Goal: Transaction & Acquisition: Purchase product/service

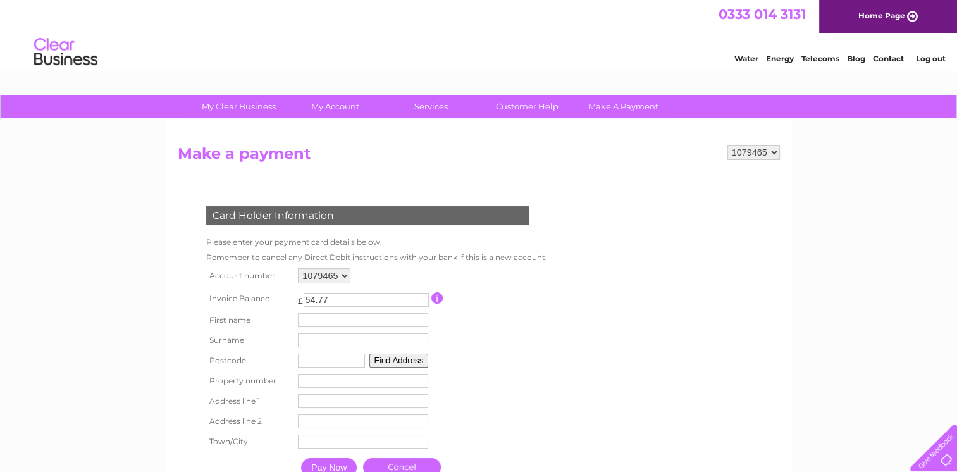
click at [695, 181] on form "1079465 1079785 Make a payment Card Holder Information Please enter your paymen…" at bounding box center [479, 327] width 602 height 364
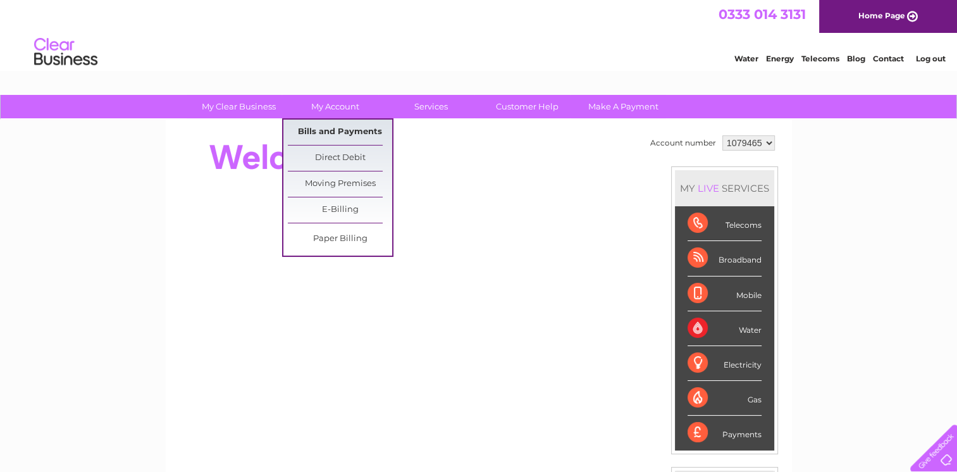
click at [347, 134] on link "Bills and Payments" at bounding box center [340, 132] width 104 height 25
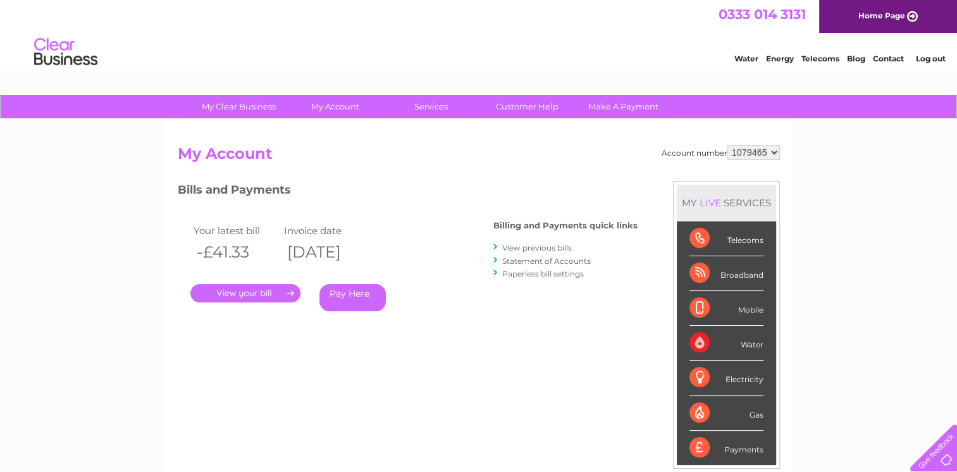
click at [249, 298] on link "." at bounding box center [245, 293] width 110 height 18
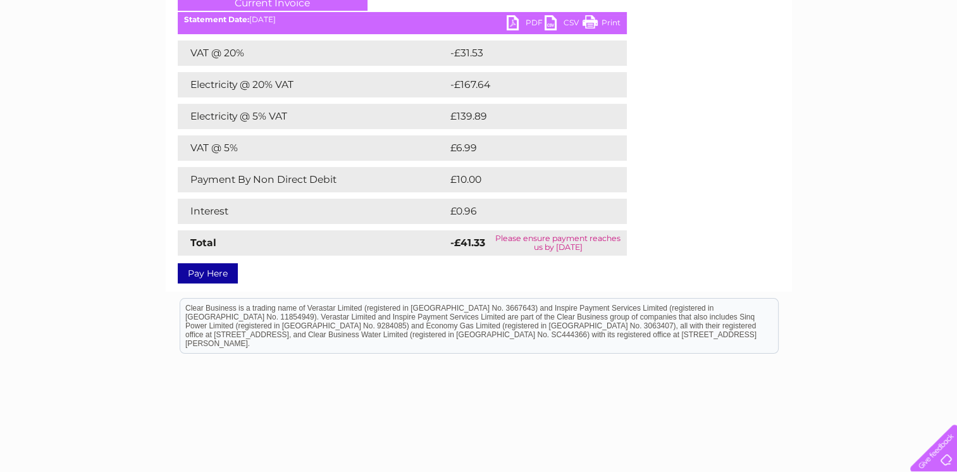
scroll to position [190, 0]
click at [211, 275] on link "Pay Here" at bounding box center [208, 273] width 60 height 20
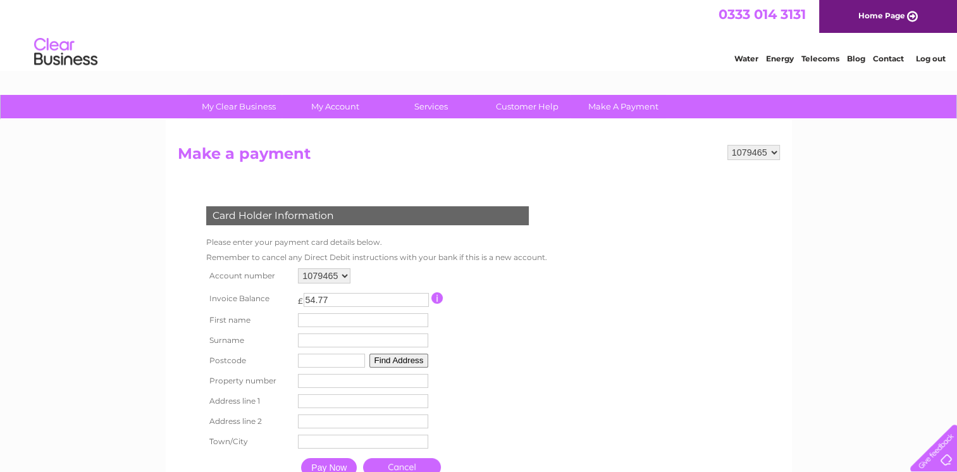
click at [436, 295] on input "button" at bounding box center [438, 297] width 12 height 11
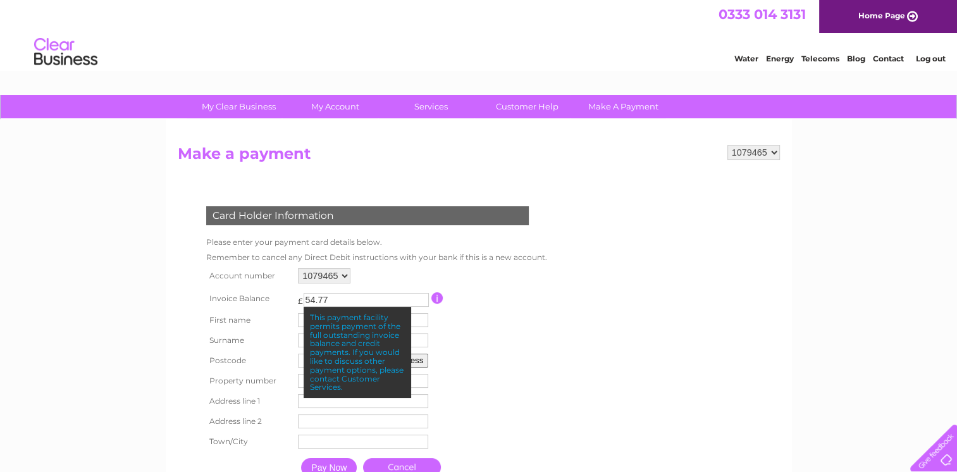
click at [529, 396] on table "Account number 1079465 1079785 Invoice Balance £ 54.77 First name Surname" at bounding box center [374, 374] width 342 height 218
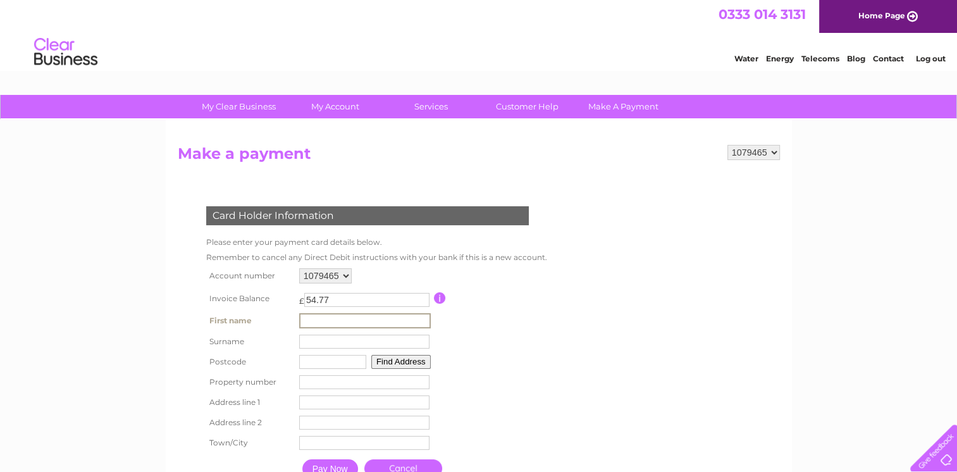
click at [314, 319] on input "text" at bounding box center [365, 320] width 132 height 15
type input "[PERSON_NAME]"
type input "m martlew"
type input "WA9 1HY"
type input "Unit 1 [PERSON_NAME][GEOGRAPHIC_DATA]"
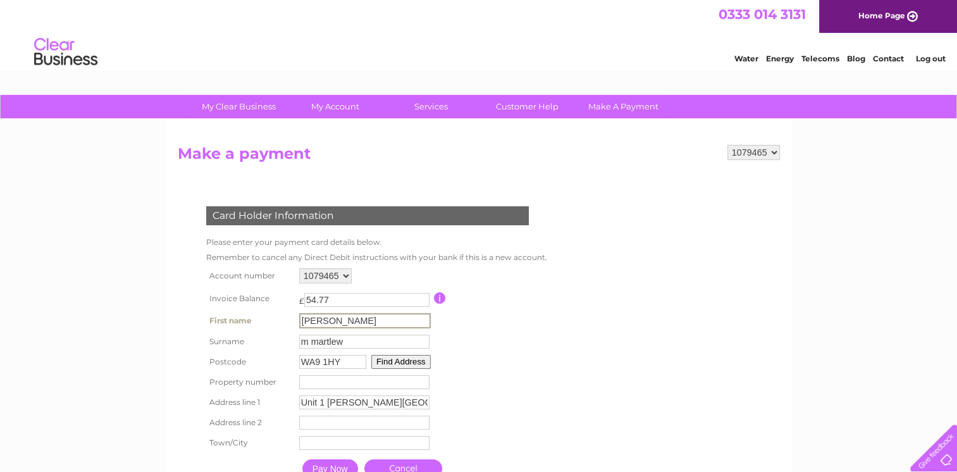
type input "[PERSON_NAME][GEOGRAPHIC_DATA]"
type input "St Helens"
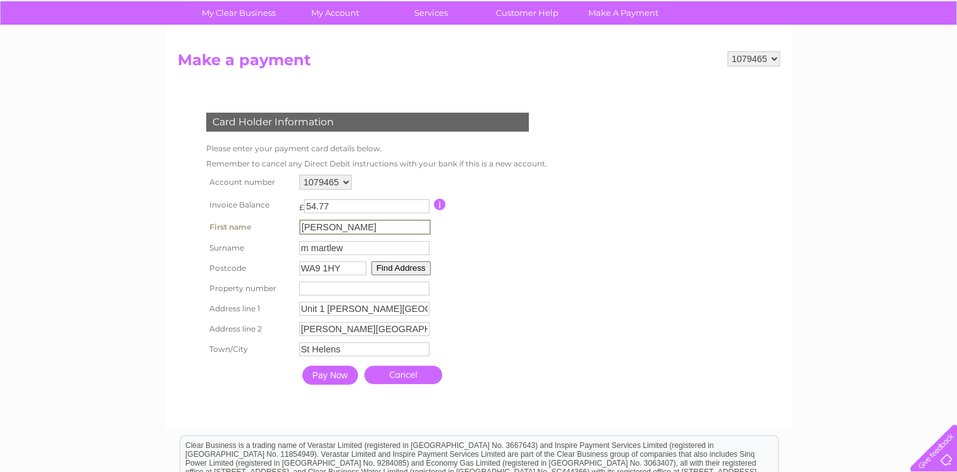
scroll to position [127, 0]
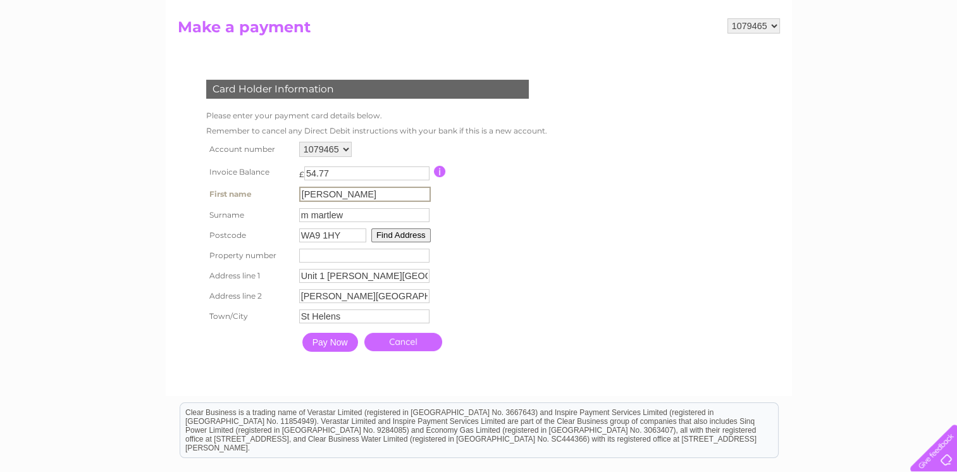
click at [306, 210] on input "m martlew" at bounding box center [364, 215] width 130 height 14
type input "martlew"
click at [328, 344] on input "Pay Now" at bounding box center [330, 342] width 56 height 19
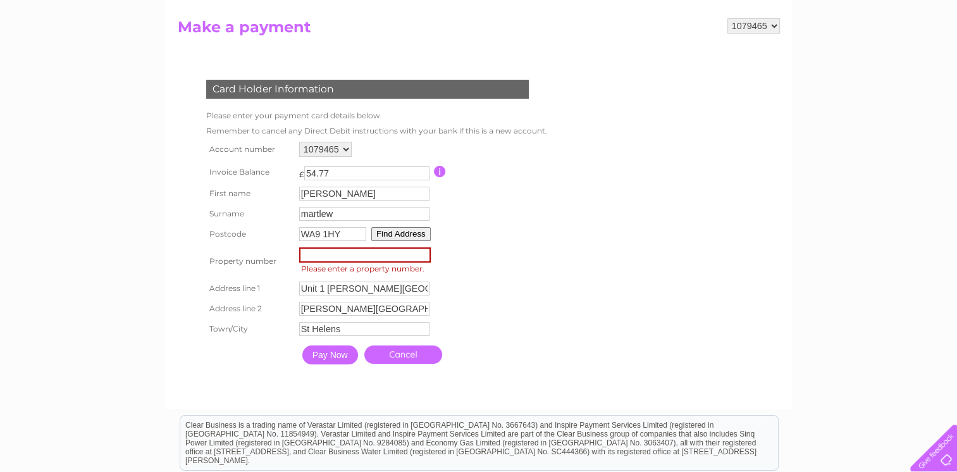
click at [327, 257] on input "number" at bounding box center [365, 254] width 132 height 15
type input "1"
click at [332, 354] on input "Pay Now" at bounding box center [330, 355] width 56 height 19
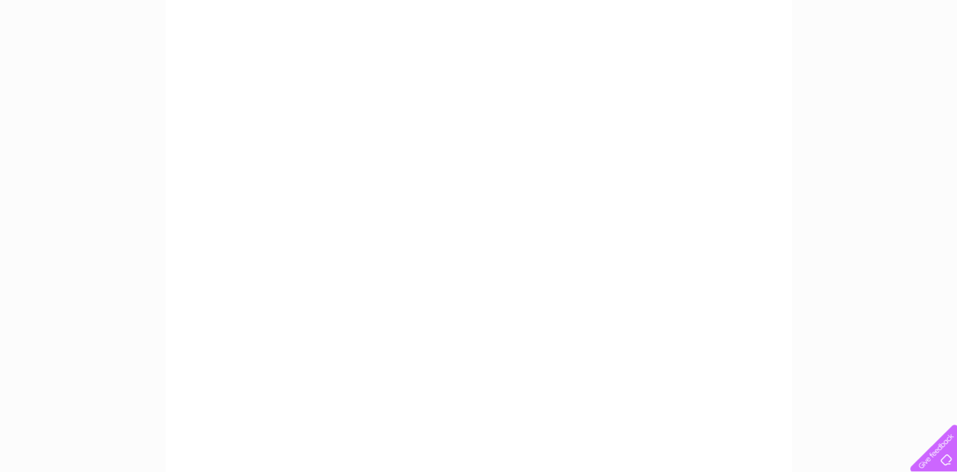
scroll to position [190, 0]
